Goal: Task Accomplishment & Management: Manage account settings

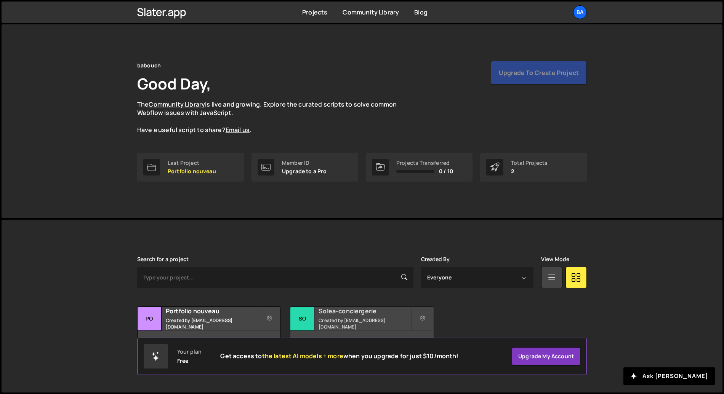
click at [339, 321] on small "Created by [EMAIL_ADDRESS][DOMAIN_NAME]" at bounding box center [365, 323] width 92 height 13
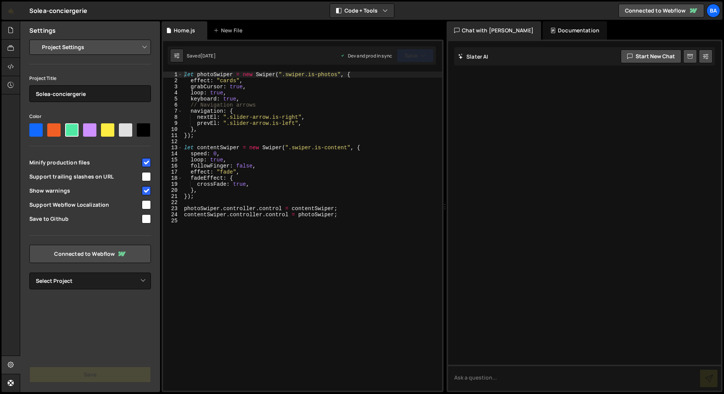
click at [270, 244] on div "let photoSwiper = new Swiper ( ".swiper.is-photos" , { effect : "cards" , grabC…" at bounding box center [311, 237] width 259 height 331
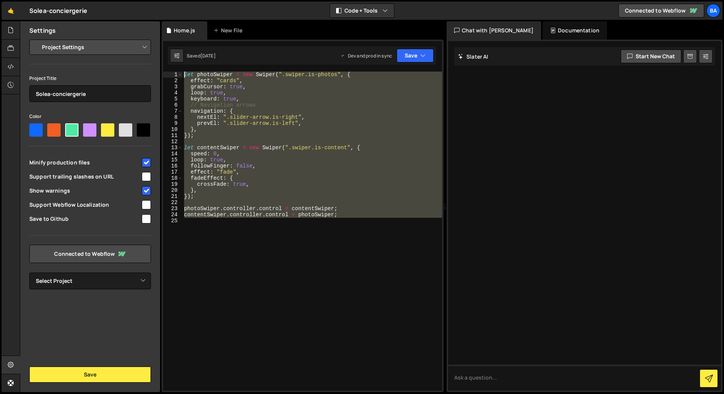
drag, startPoint x: 199, startPoint y: 224, endPoint x: 176, endPoint y: 75, distance: 151.2
click at [176, 75] on div "1 2 3 4 5 6 7 8 9 10 11 12 13 14 15 16 17 18 19 20 21 22 23 24 25 let photoSwip…" at bounding box center [302, 231] width 279 height 319
type textarea "let photoSwiper = new Swiper(".swiper.is-photos", { effect: "cards","
click at [345, 254] on div "let photoSwiper = new Swiper ( ".swiper.is-photos" , { effect : "cards" , grabC…" at bounding box center [311, 231] width 259 height 319
drag, startPoint x: 199, startPoint y: 225, endPoint x: 176, endPoint y: 66, distance: 160.6
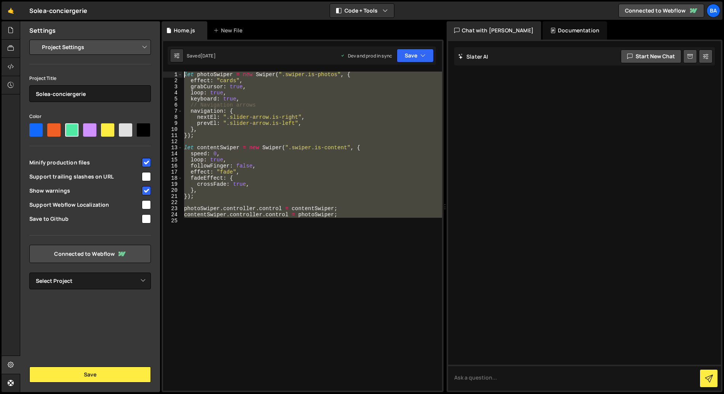
click at [176, 66] on div "1 2 3 4 5 6 7 8 9 10 11 12 13 14 15 16 17 18 19 20 21 22 23 24 25 let photoSwip…" at bounding box center [303, 216] width 282 height 353
type textarea "let photoSwiper = new Swiper(".swiper.is-photos", { effect: "cards","
click at [258, 232] on div "let photoSwiper = new Swiper ( ".swiper.is-photos" , { effect : "cards" , grabC…" at bounding box center [311, 231] width 259 height 319
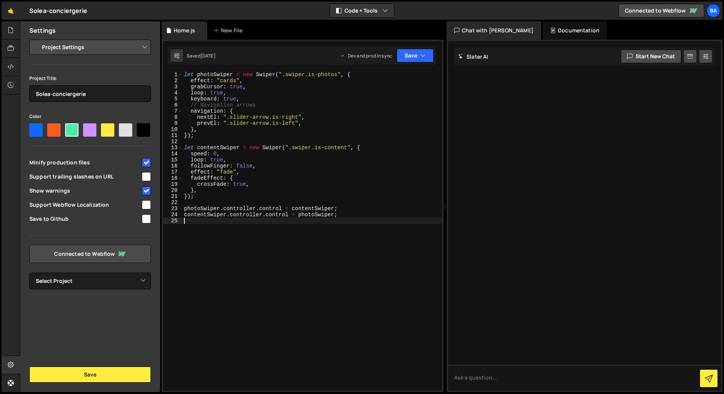
click at [227, 315] on div "let photoSwiper = new Swiper ( ".swiper.is-photos" , { effect : "cards" , grabC…" at bounding box center [311, 237] width 259 height 331
click at [270, 276] on div "let photoSwiper = new Swiper ( ".swiper.is-photos" , { effect : "cards" , grabC…" at bounding box center [311, 237] width 259 height 331
click at [264, 237] on div "let photoSwiper = new Swiper ( ".swiper.is-photos" , { effect : "cards" , grabC…" at bounding box center [311, 237] width 259 height 331
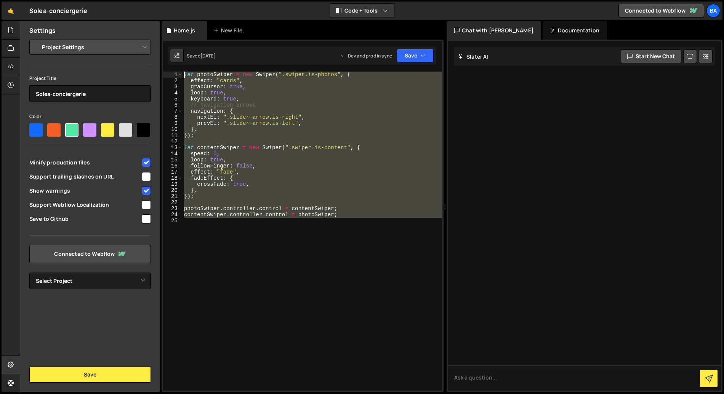
drag, startPoint x: 194, startPoint y: 229, endPoint x: 173, endPoint y: 74, distance: 156.5
click at [173, 74] on div "1 2 3 4 5 6 7 8 9 10 11 12 13 14 15 16 17 18 19 20 21 22 23 24 25 let photoSwip…" at bounding box center [302, 231] width 279 height 319
type textarea "let photoSwiper = new Swiper(".swiper.is-photos", { effect: "cards","
click at [291, 245] on div "let photoSwiper = new Swiper ( ".swiper.is-photos" , { effect : "cards" , grabC…" at bounding box center [311, 231] width 259 height 319
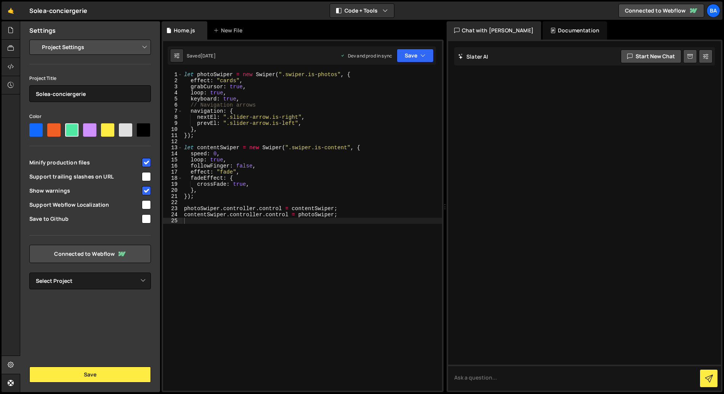
click at [77, 15] on div "Solea-conciergerie ⚠️ Code is being edited in another browser" at bounding box center [58, 10] width 58 height 9
click at [195, 230] on div "let photoSwiper = new Swiper ( ".swiper.is-photos" , { effect : "cards" , grabC…" at bounding box center [311, 237] width 259 height 331
click at [76, 14] on div "Solea-conciergerie ⚠️ Code is being edited in another browser" at bounding box center [58, 10] width 58 height 9
click at [13, 12] on link "🤙" at bounding box center [11, 11] width 19 height 18
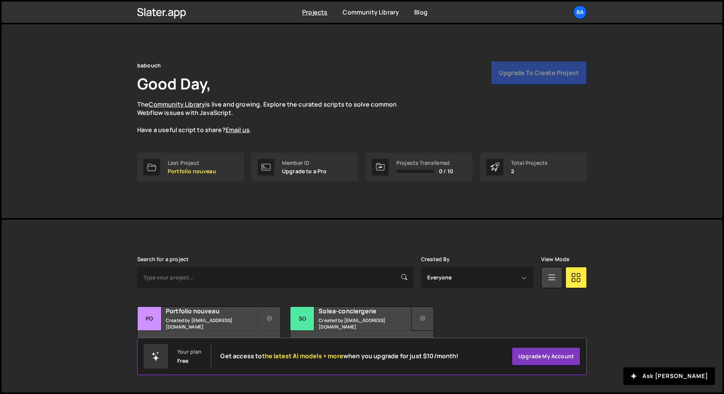
click at [426, 319] on button at bounding box center [422, 319] width 23 height 24
click at [445, 363] on link "Delete Project" at bounding box center [456, 362] width 91 height 12
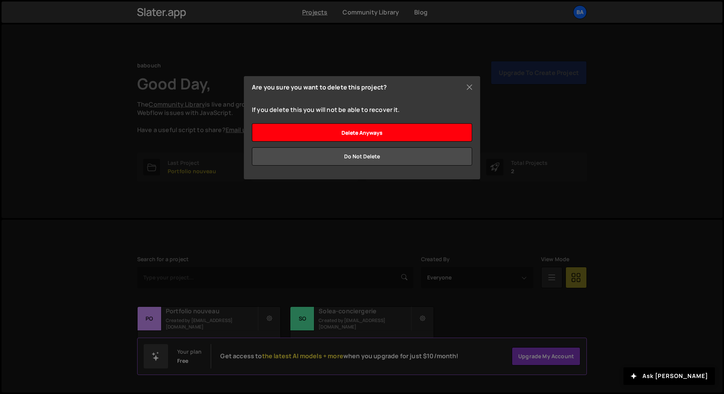
click at [432, 126] on input "Delete anyways" at bounding box center [362, 132] width 220 height 18
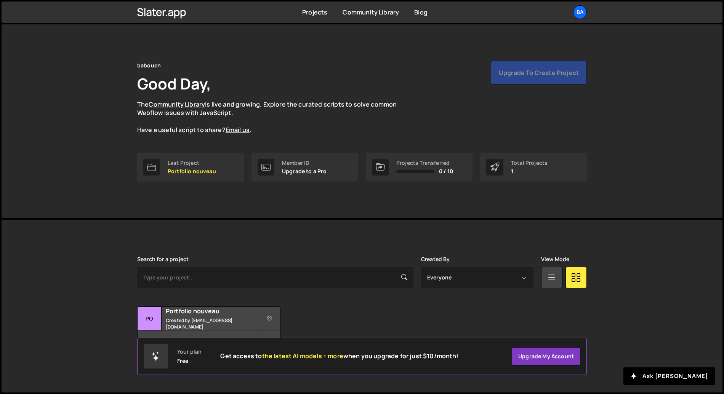
click at [340, 231] on div "[PERSON_NAME] is designed for desktop use. Please use a larger screen to access…" at bounding box center [362, 305] width 472 height 171
click at [317, 319] on div "Transfer Project Edit Project Delete Project Po Portfolio nouveau Created by [E…" at bounding box center [362, 331] width 450 height 48
click at [276, 203] on div "babouch Good Day, The Community Library is live and growing. Explore the curate…" at bounding box center [362, 121] width 472 height 194
click at [90, 114] on div "babouch Good Day, The Community Library is live and growing. Explore the curate…" at bounding box center [362, 121] width 721 height 194
